Goal: Check status

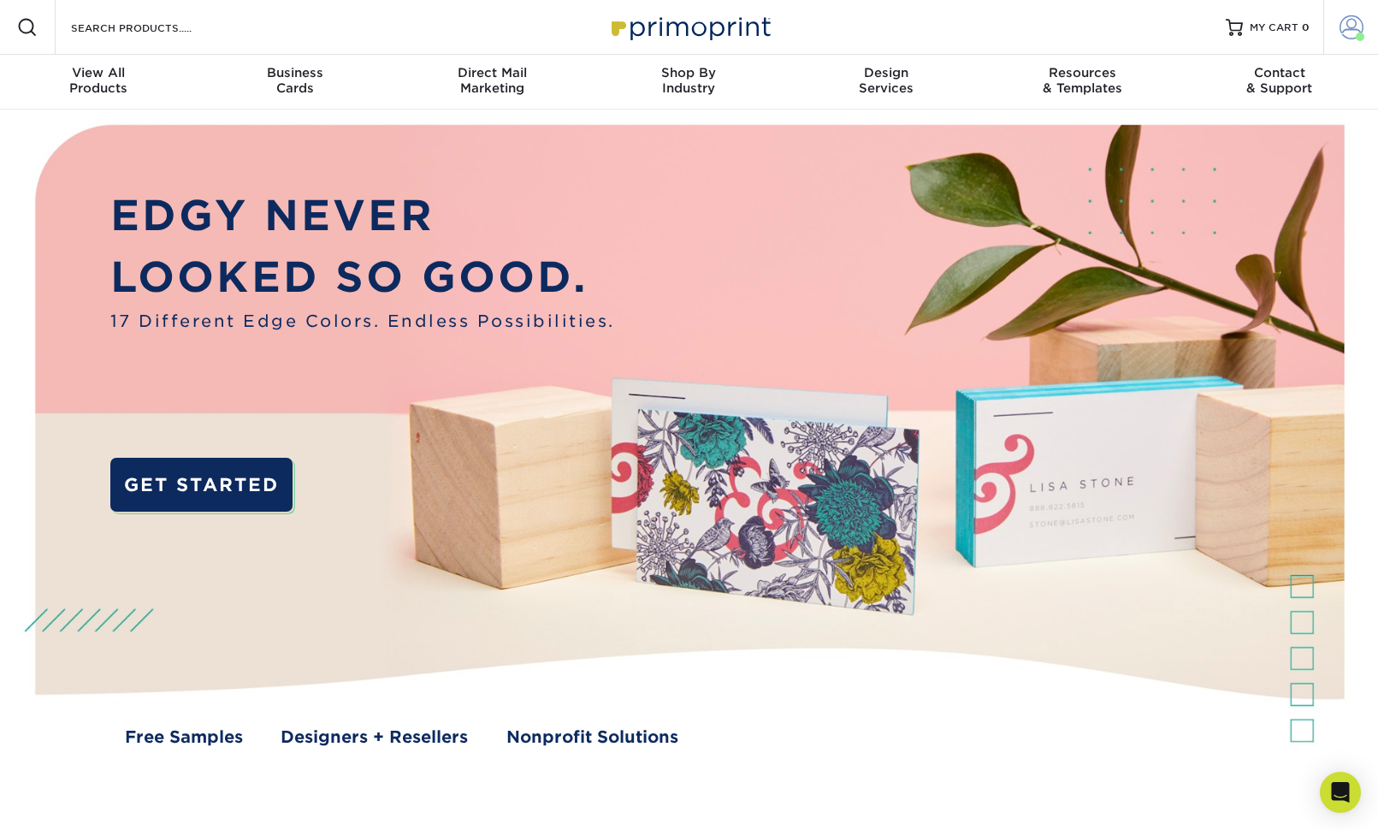
click at [1355, 32] on span at bounding box center [1351, 27] width 24 height 24
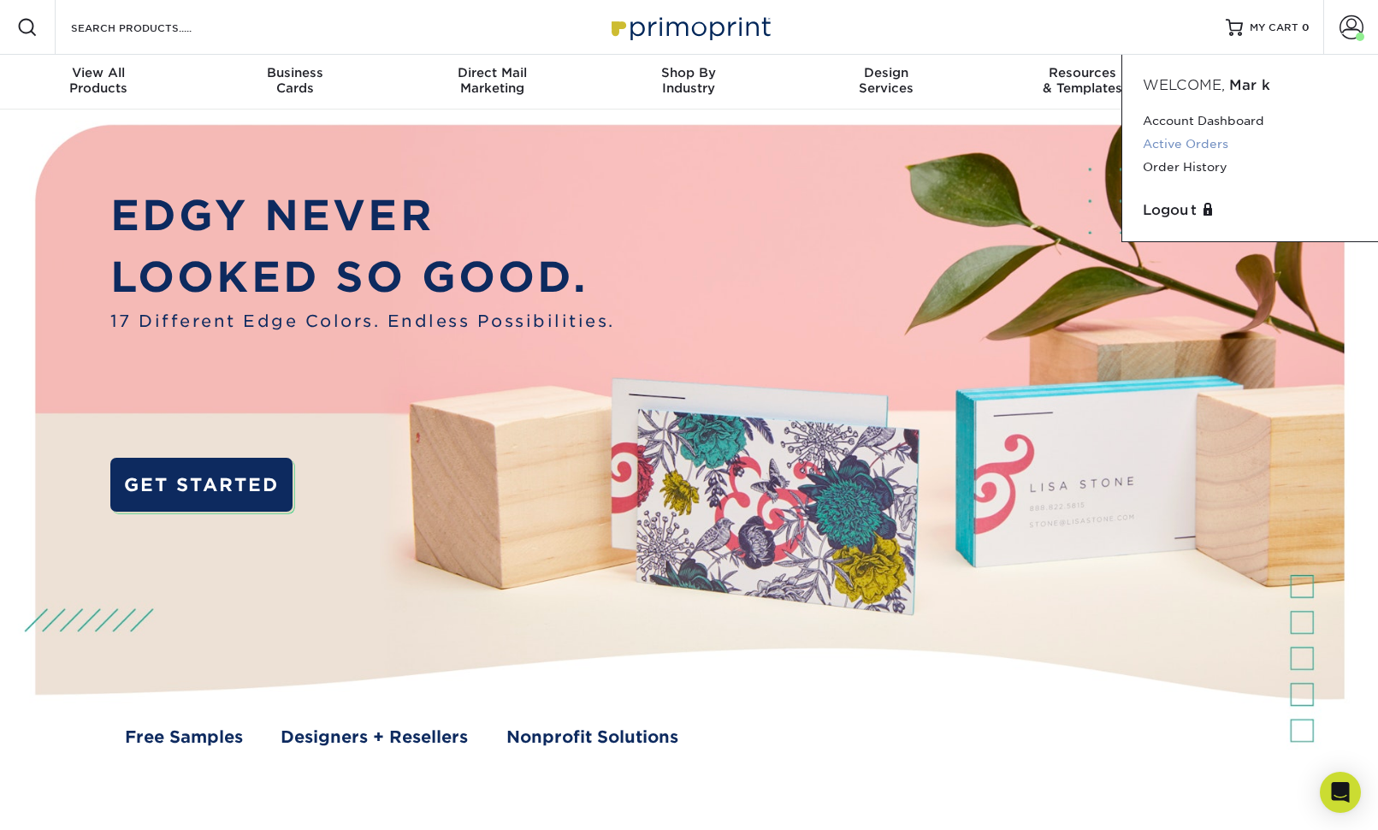
click at [1216, 141] on link "Active Orders" at bounding box center [1250, 144] width 215 height 23
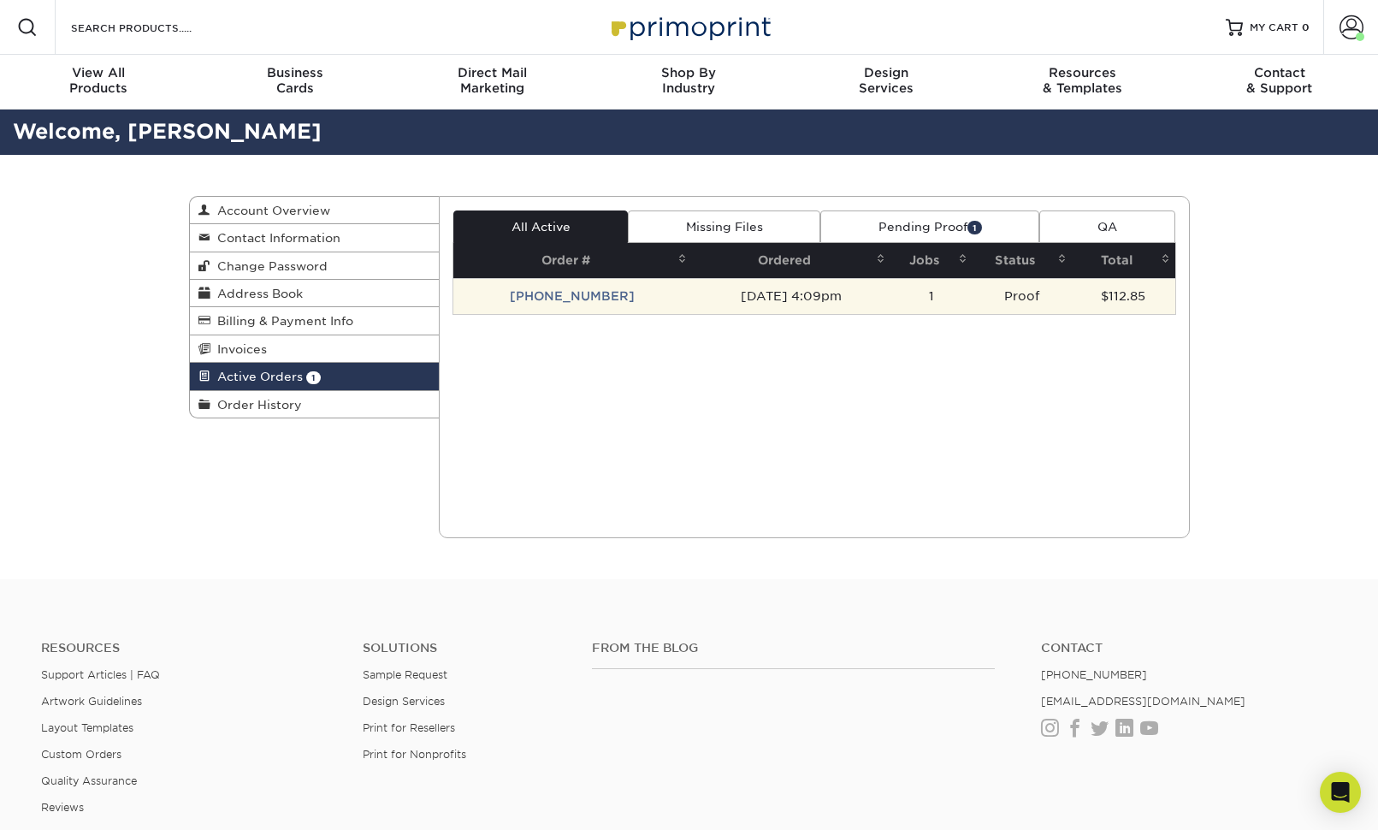
click at [763, 304] on td "08/15/2025 4:09pm" at bounding box center [791, 296] width 198 height 36
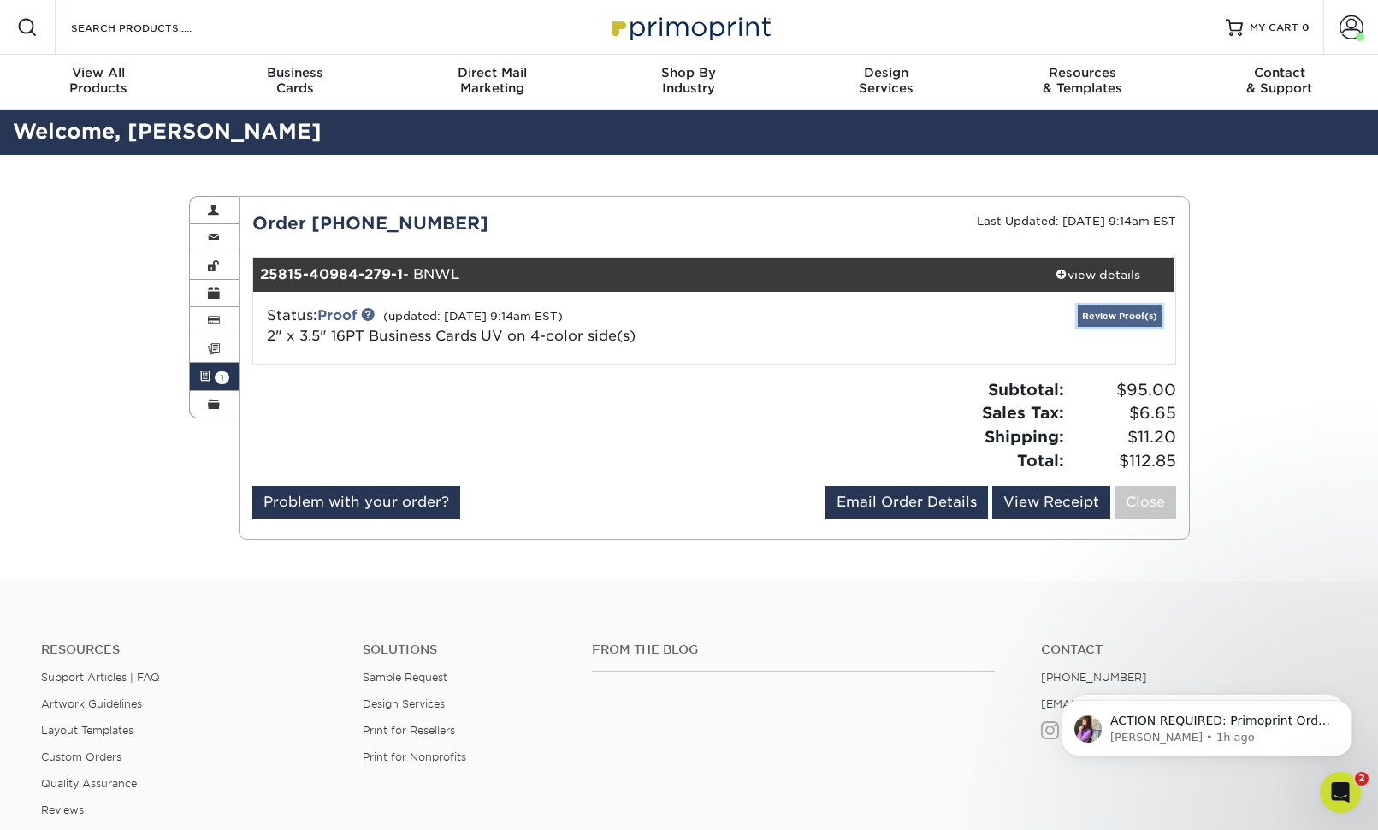
click at [1113, 310] on link "Review Proof(s)" at bounding box center [1120, 315] width 84 height 21
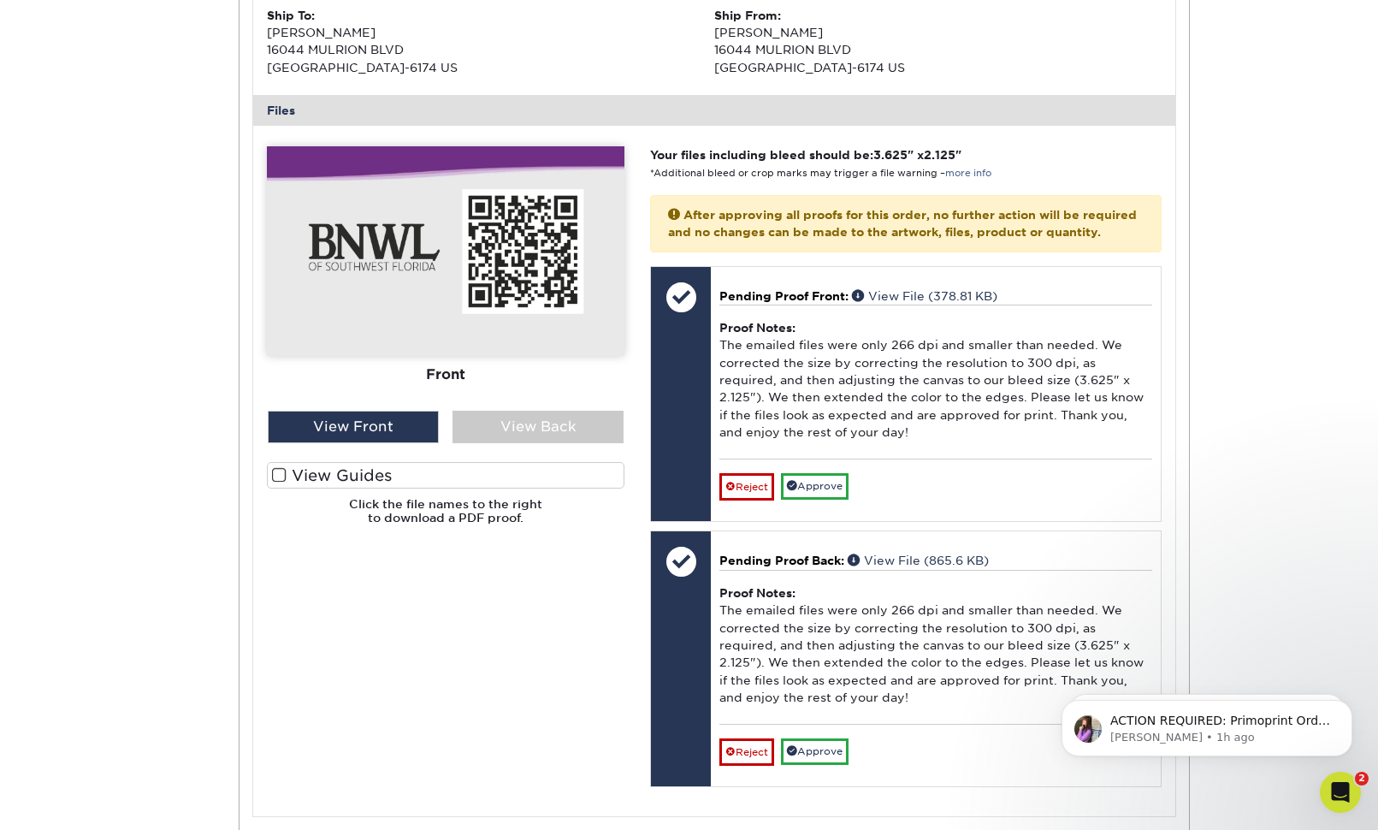
scroll to position [684, 0]
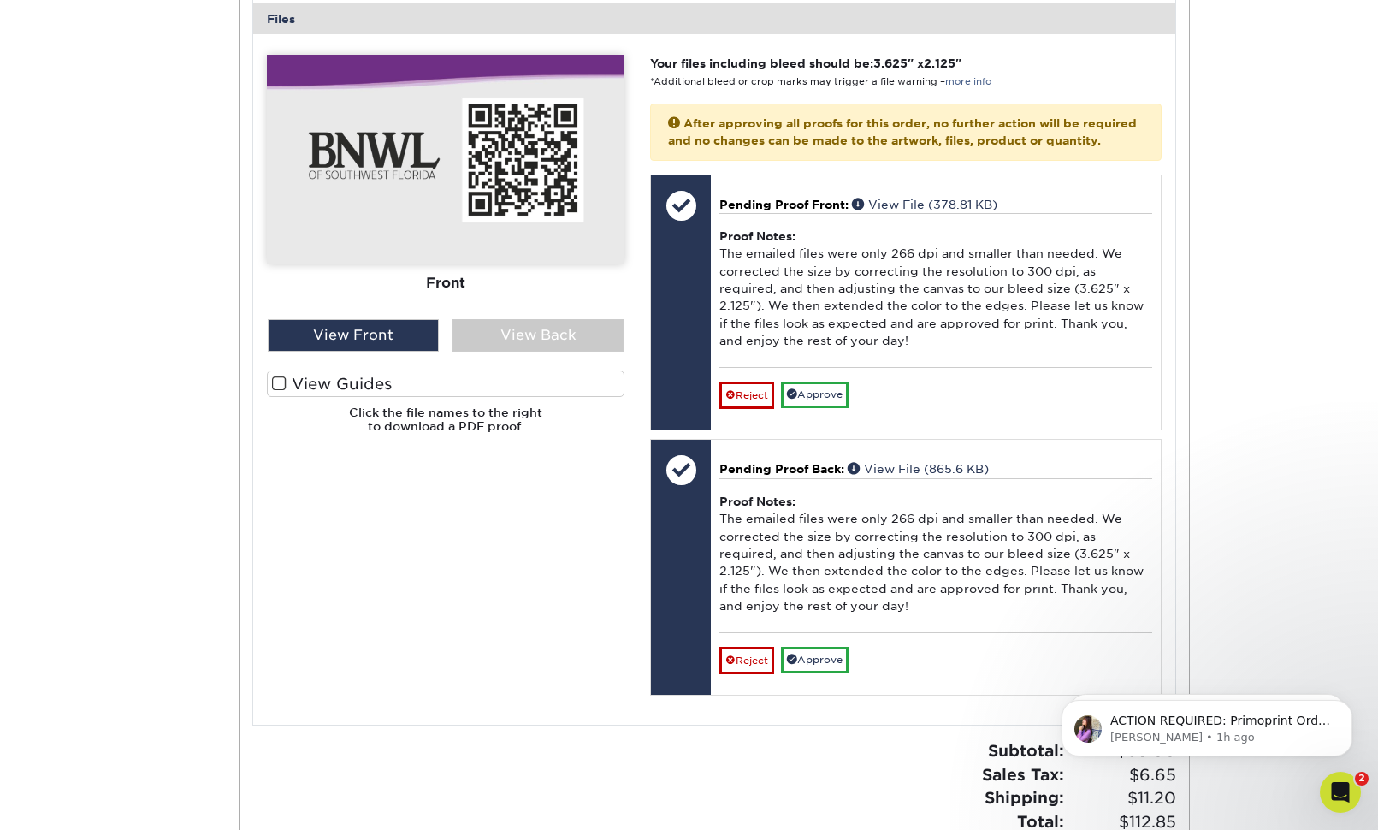
click at [281, 387] on span at bounding box center [279, 383] width 15 height 16
click at [0, 0] on input "View Guides" at bounding box center [0, 0] width 0 height 0
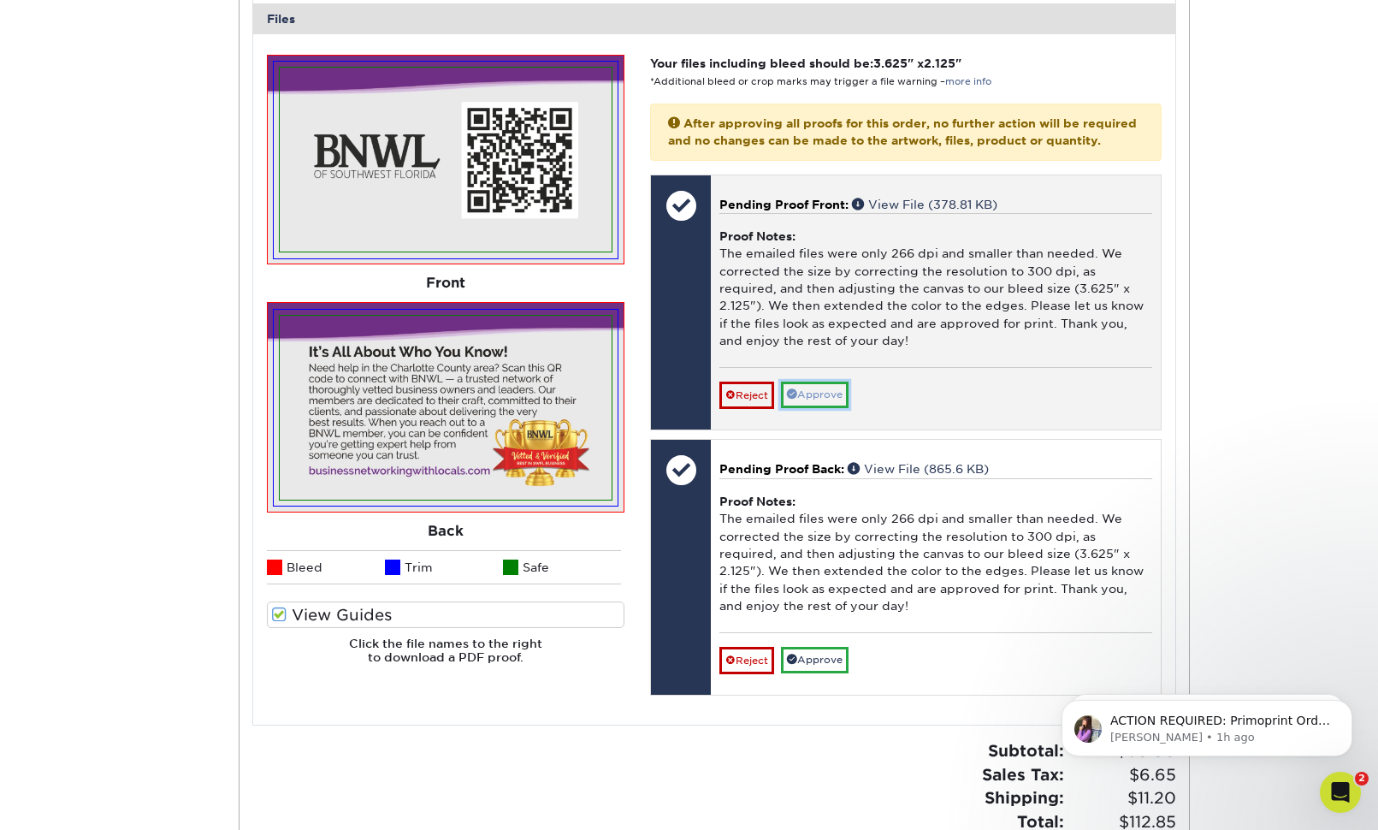
click at [811, 408] on link "Approve" at bounding box center [815, 394] width 68 height 27
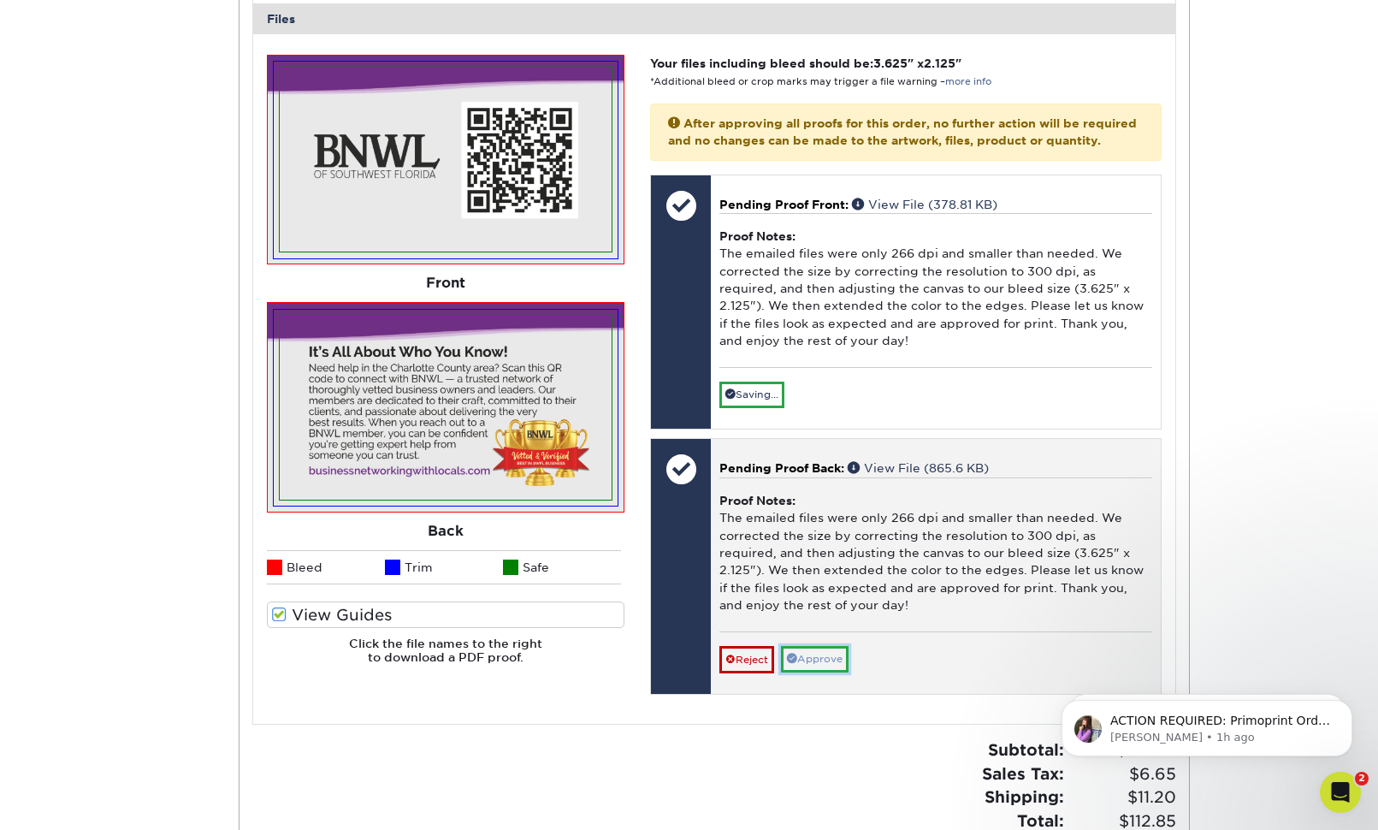
click at [827, 672] on link "Approve" at bounding box center [815, 659] width 68 height 27
